Goal: Book appointment/travel/reservation

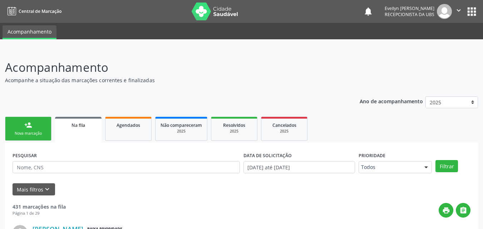
scroll to position [101, 0]
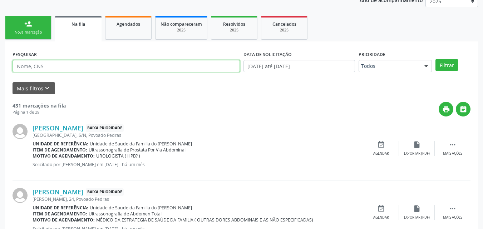
click at [42, 65] on input "text" at bounding box center [127, 66] width 228 height 12
type input "[PERSON_NAME]"
click at [436, 59] on button "Filtrar" at bounding box center [447, 65] width 23 height 12
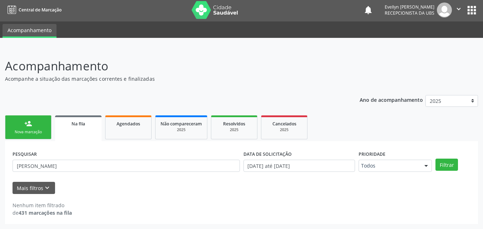
scroll to position [1, 0]
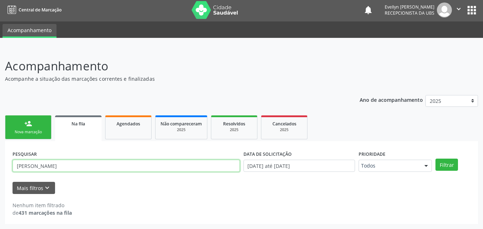
click at [147, 163] on input "[PERSON_NAME]" at bounding box center [127, 166] width 228 height 12
type input "898003940166326"
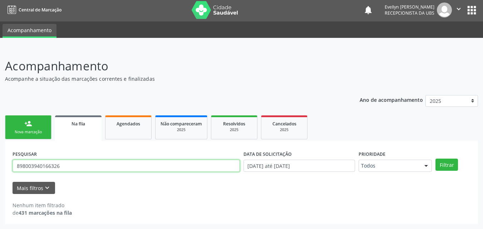
click at [436, 159] on button "Filtrar" at bounding box center [447, 165] width 23 height 12
drag, startPoint x: 74, startPoint y: 165, endPoint x: 0, endPoint y: 176, distance: 74.8
click at [0, 176] on div "Acompanhamento Acompanhe a situação das marcações correntes e finalizadas Relat…" at bounding box center [241, 138] width 483 height 181
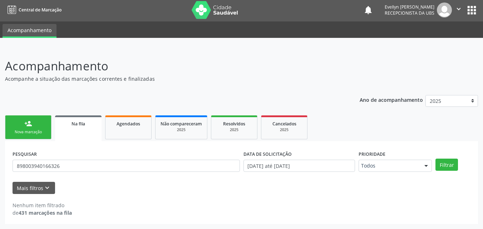
click at [22, 123] on link "person_add Nova marcação" at bounding box center [28, 128] width 47 height 24
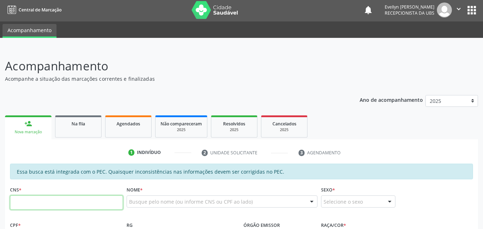
click at [86, 206] on input "text" at bounding box center [66, 203] width 113 height 14
paste input "898 0039 4016 6326"
type input "898 0039 4016 6326"
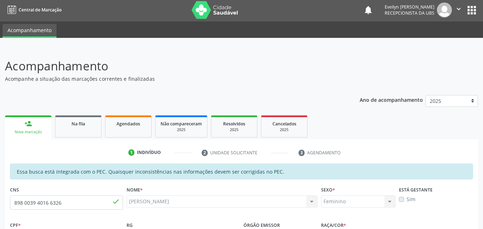
type input "150.751.714-94"
type input "[DATE]"
type input "Noemia [PERSON_NAME]"
type input "[PHONE_NUMBER]"
type input "05"
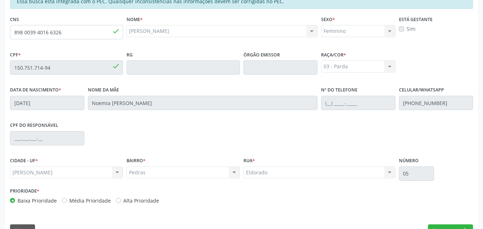
scroll to position [189, 0]
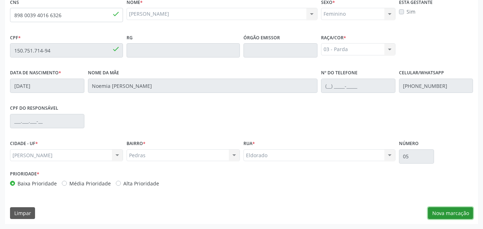
click at [449, 215] on button "Nova marcação" at bounding box center [450, 214] width 45 height 12
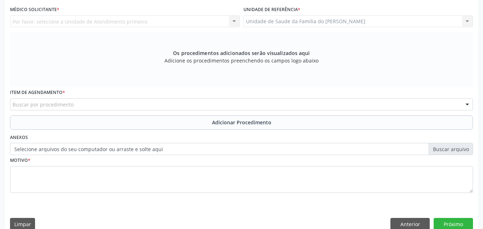
scroll to position [0, 0]
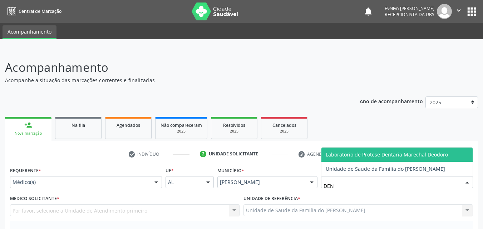
type input "DENI"
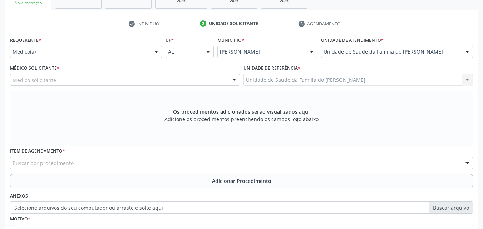
scroll to position [161, 0]
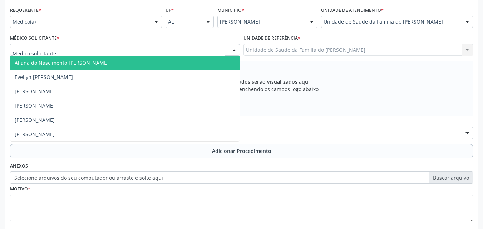
click at [138, 50] on div at bounding box center [125, 50] width 230 height 12
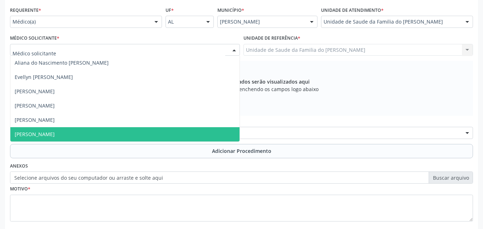
click at [82, 136] on span "[PERSON_NAME]" at bounding box center [124, 134] width 229 height 14
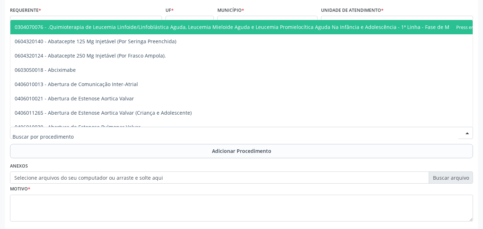
click at [83, 137] on div at bounding box center [241, 133] width 463 height 12
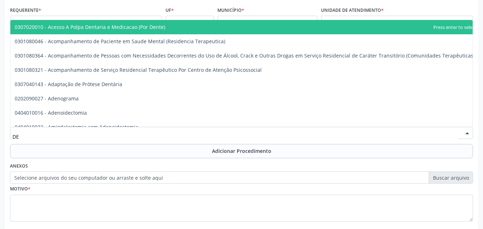
type input "D"
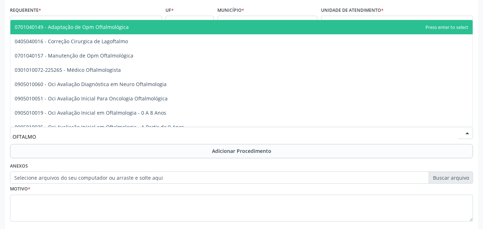
type input "OFTALMOL"
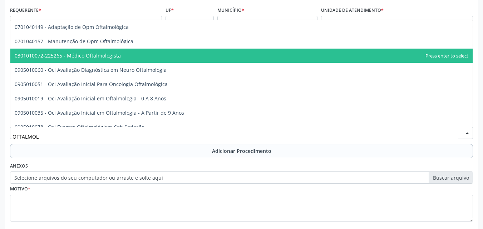
click at [112, 57] on span "0301010072-225265 - Médico Oftalmologista" at bounding box center [68, 55] width 106 height 7
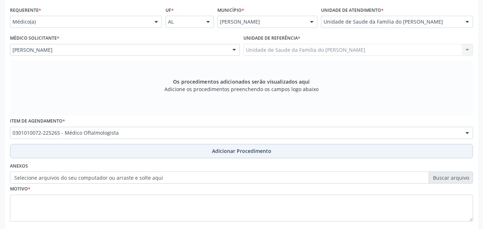
click at [113, 150] on button "Adicionar Procedimento" at bounding box center [241, 151] width 463 height 14
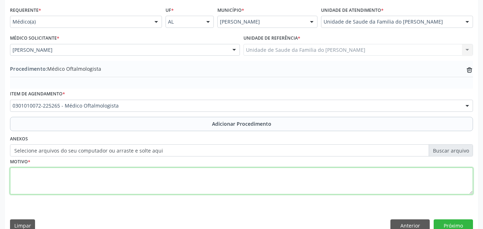
click at [114, 179] on textarea at bounding box center [241, 181] width 463 height 27
type textarea "DOR OCULAR"
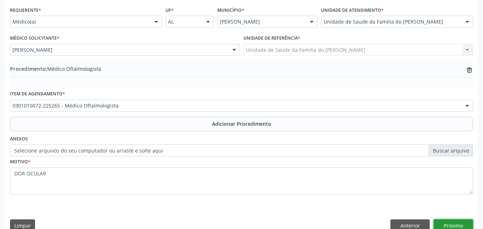
click at [450, 224] on button "Próximo" at bounding box center [453, 226] width 39 height 12
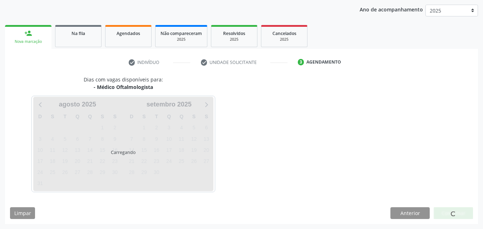
scroll to position [113, 0]
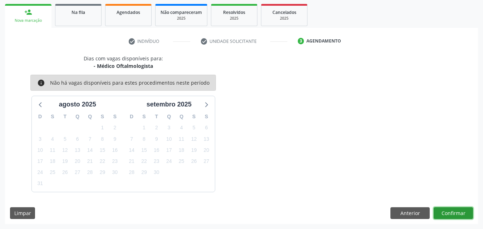
click at [449, 213] on button "Confirmar" at bounding box center [453, 214] width 39 height 12
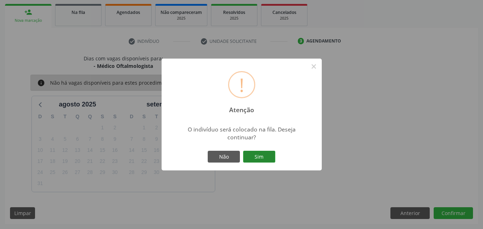
click at [273, 157] on button "Sim" at bounding box center [259, 157] width 32 height 12
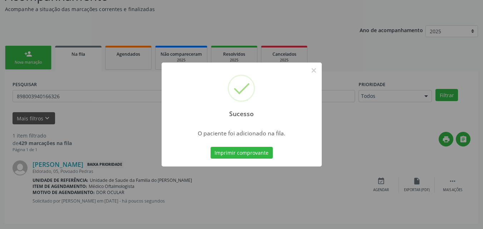
scroll to position [17, 0]
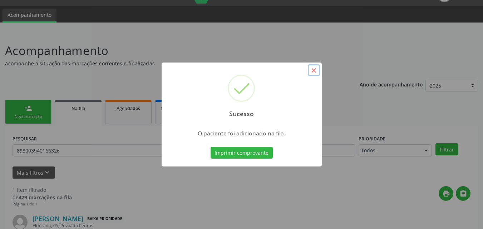
click at [314, 73] on button "×" at bounding box center [314, 70] width 12 height 12
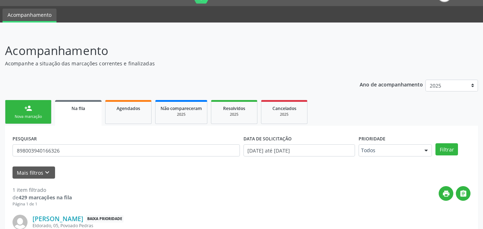
click at [314, 73] on div "Acompanhamento Acompanhe a situação das marcações correntes e finalizadas Relat…" at bounding box center [241, 160] width 473 height 237
